Goal: Information Seeking & Learning: Learn about a topic

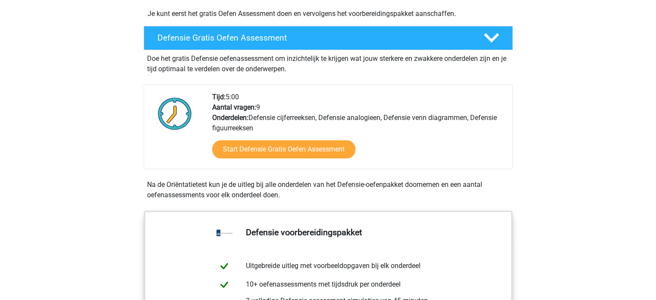
scroll to position [173, 0]
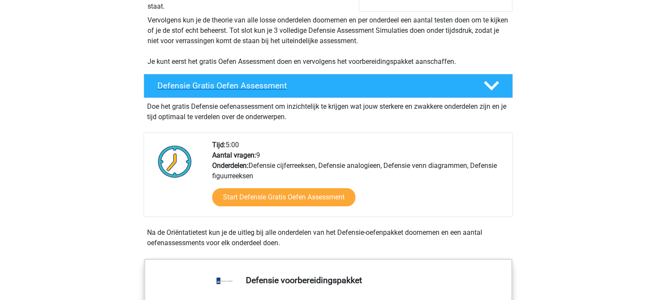
click at [219, 96] on div "Defensie Gratis Oefen Assessment" at bounding box center [328, 86] width 369 height 24
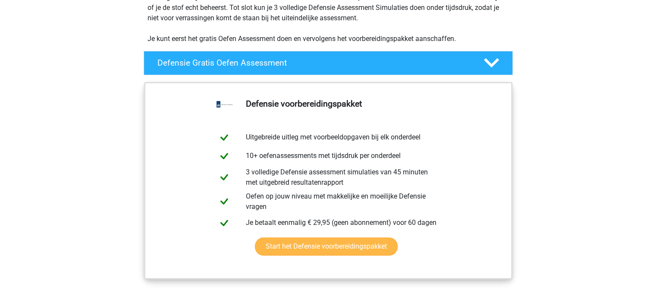
scroll to position [216, 0]
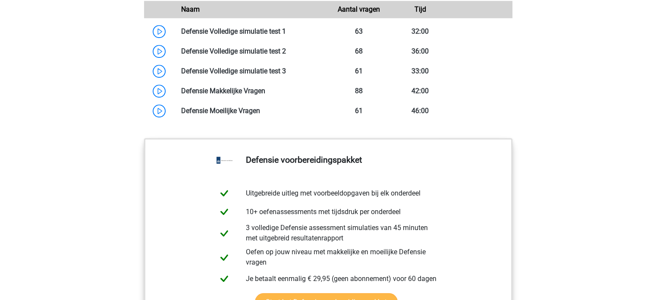
scroll to position [647, 0]
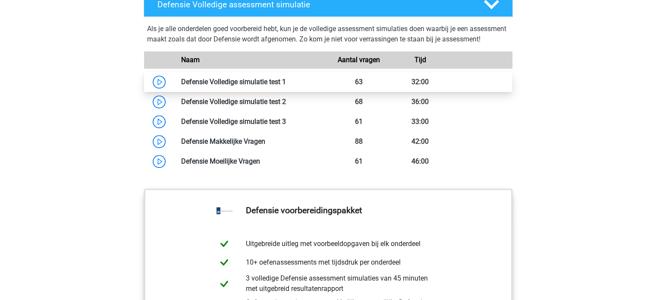
click at [286, 86] on link at bounding box center [286, 82] width 0 height 8
click at [286, 85] on link at bounding box center [286, 82] width 0 height 8
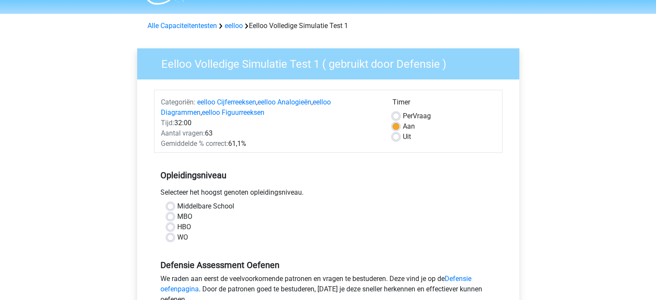
scroll to position [43, 0]
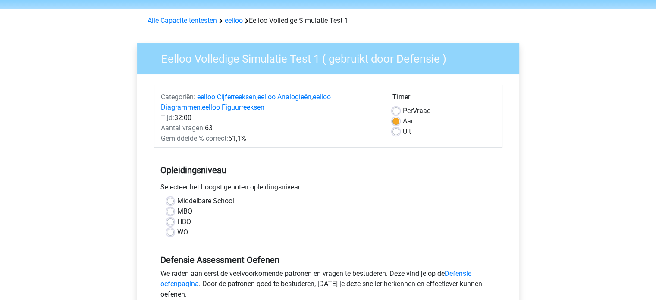
scroll to position [43, 0]
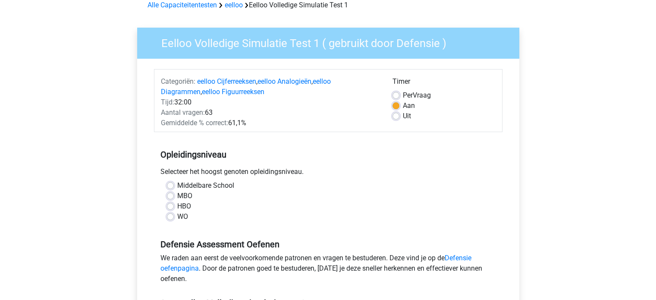
click at [179, 220] on label "WO" at bounding box center [182, 216] width 11 height 10
click at [174, 220] on input "WO" at bounding box center [170, 215] width 7 height 9
radio input "true"
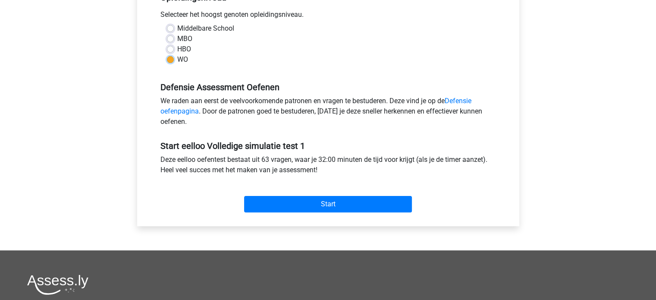
scroll to position [216, 0]
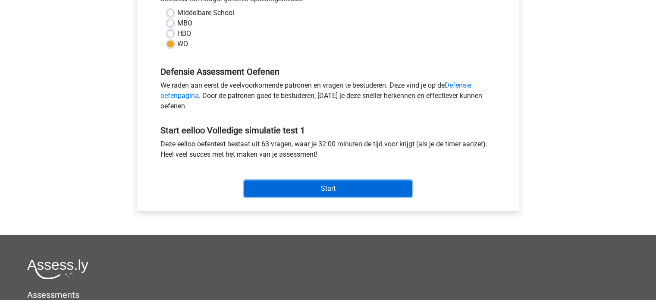
click at [273, 183] on input "Start" at bounding box center [328, 188] width 168 height 16
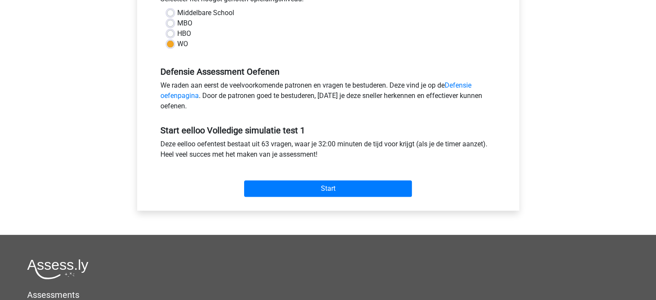
click at [179, 22] on label "MBO" at bounding box center [184, 23] width 15 height 10
click at [174, 22] on input "MBO" at bounding box center [170, 22] width 7 height 9
radio input "true"
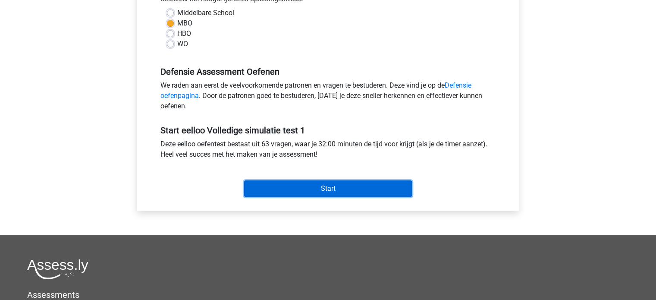
click at [300, 185] on input "Start" at bounding box center [328, 188] width 168 height 16
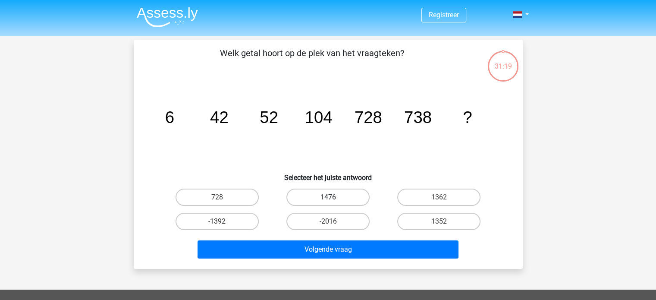
click at [333, 196] on label "1476" at bounding box center [327, 196] width 83 height 17
click at [333, 197] on input "1476" at bounding box center [331, 200] width 6 height 6
radio input "true"
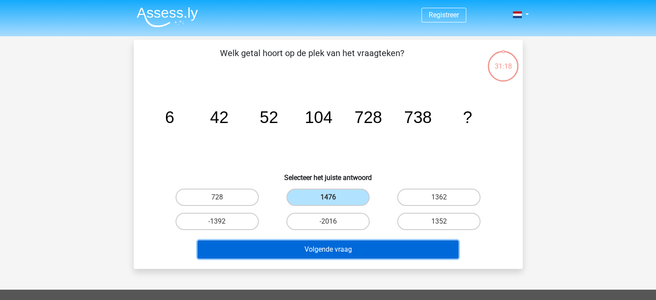
click at [342, 250] on button "Volgende vraag" at bounding box center [328, 249] width 261 height 18
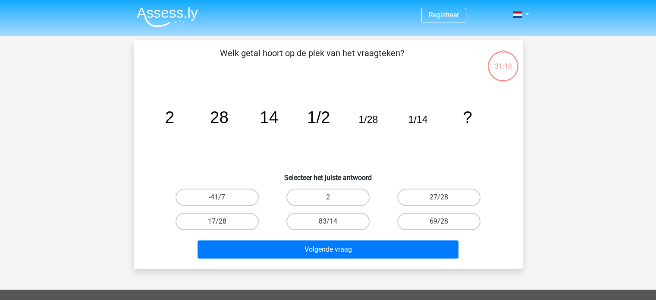
scroll to position [40, 0]
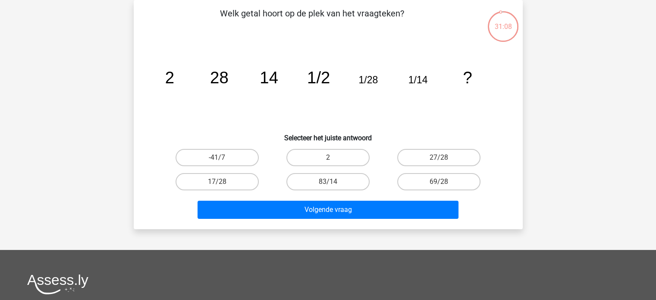
click at [370, 79] on tspan "1/28" at bounding box center [367, 79] width 19 height 11
drag, startPoint x: 174, startPoint y: 81, endPoint x: 222, endPoint y: 79, distance: 47.5
click at [207, 80] on icon "image/svg+xml 2 28 14 1/2 1/28 1/14 ?" at bounding box center [328, 83] width 348 height 87
click at [225, 79] on tspan "28" at bounding box center [219, 77] width 19 height 19
click at [442, 160] on input "27/28" at bounding box center [442, 160] width 6 height 6
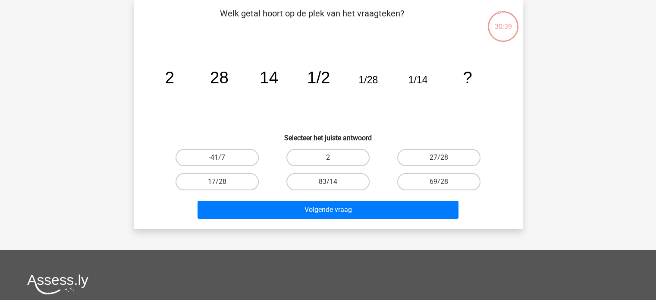
radio input "true"
click at [245, 187] on label "17/28" at bounding box center [217, 181] width 83 height 17
click at [223, 187] on input "17/28" at bounding box center [220, 185] width 6 height 6
radio input "true"
click at [414, 157] on label "27/28" at bounding box center [438, 157] width 83 height 17
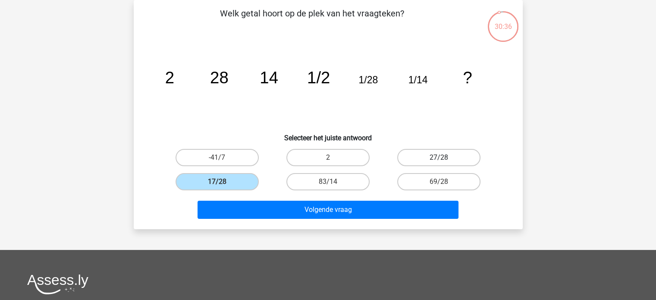
click at [439, 157] on input "27/28" at bounding box center [442, 160] width 6 height 6
radio input "true"
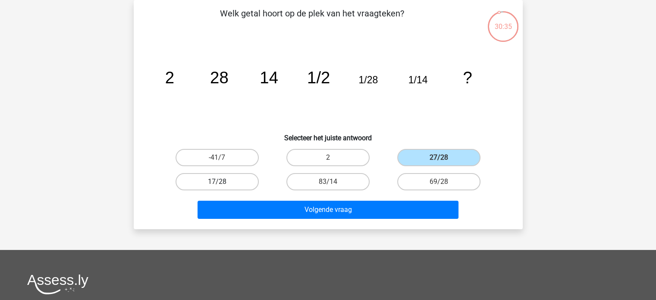
click at [210, 176] on label "17/28" at bounding box center [217, 181] width 83 height 17
click at [217, 182] on input "17/28" at bounding box center [220, 185] width 6 height 6
radio input "true"
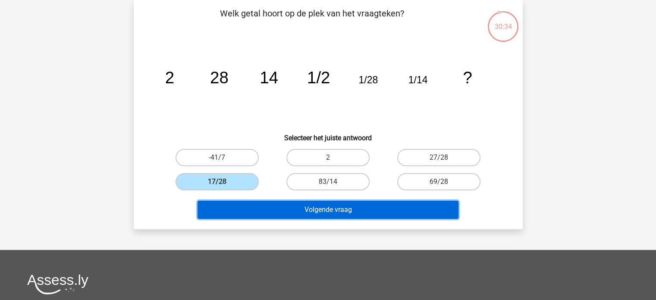
click at [254, 212] on button "Volgende vraag" at bounding box center [328, 210] width 261 height 18
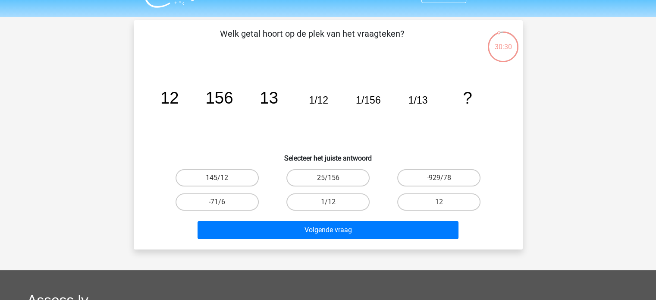
scroll to position [0, 0]
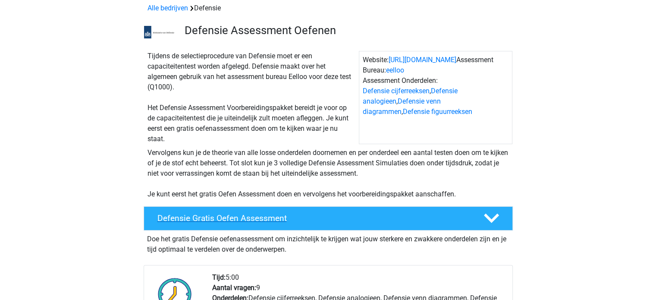
scroll to position [86, 0]
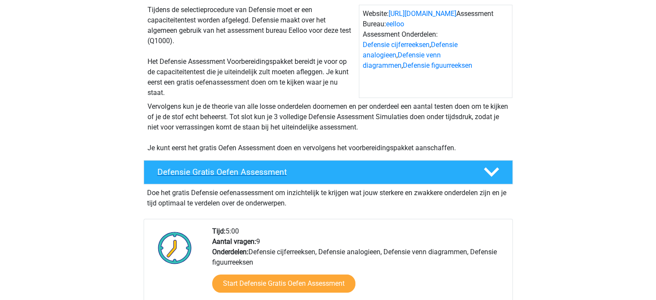
click at [226, 174] on h4 "Defensie Gratis Oefen Assessment" at bounding box center [313, 172] width 312 height 10
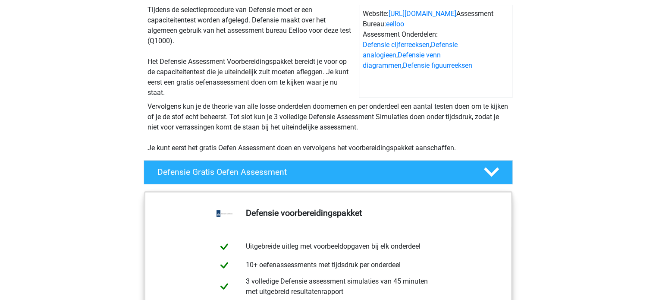
scroll to position [302, 0]
